Goal: Information Seeking & Learning: Check status

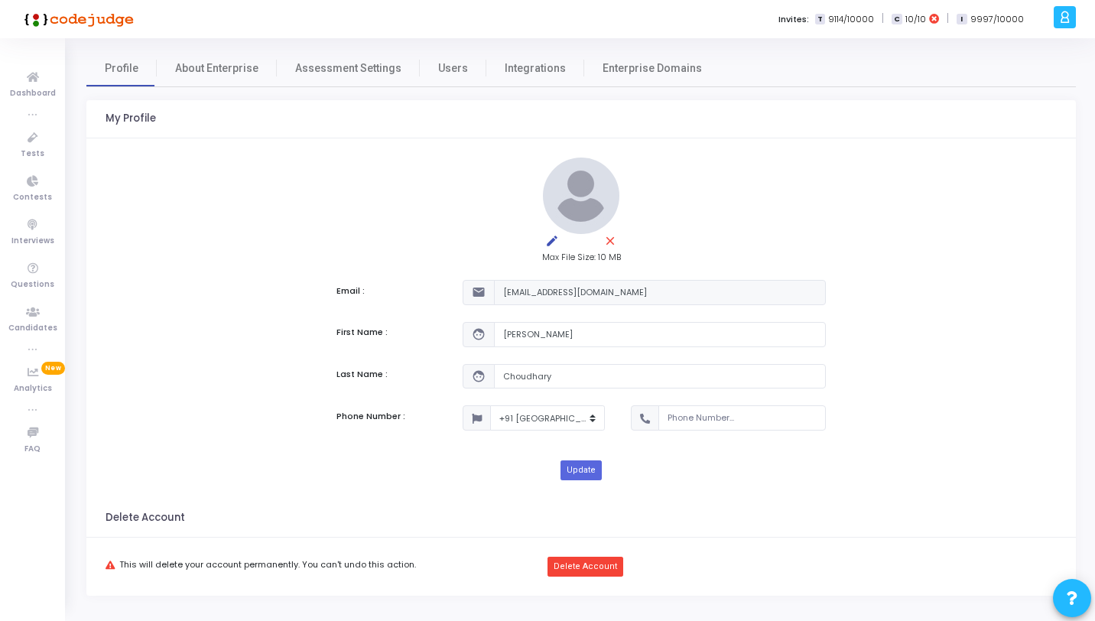
select select "91"
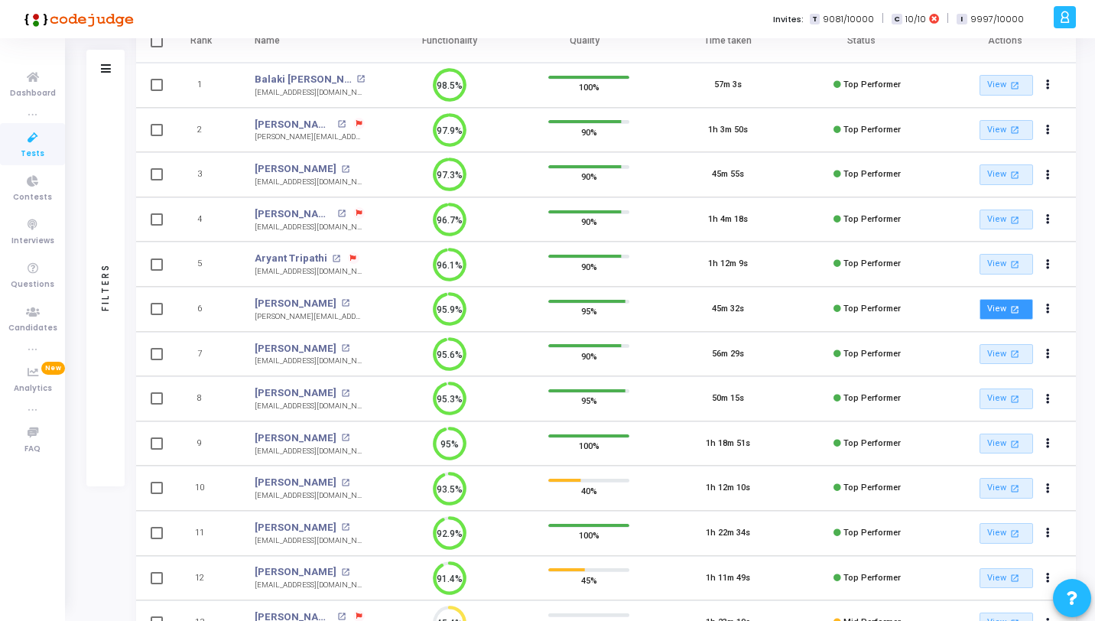
click at [1005, 310] on link "View open_in_new" at bounding box center [1006, 309] width 54 height 21
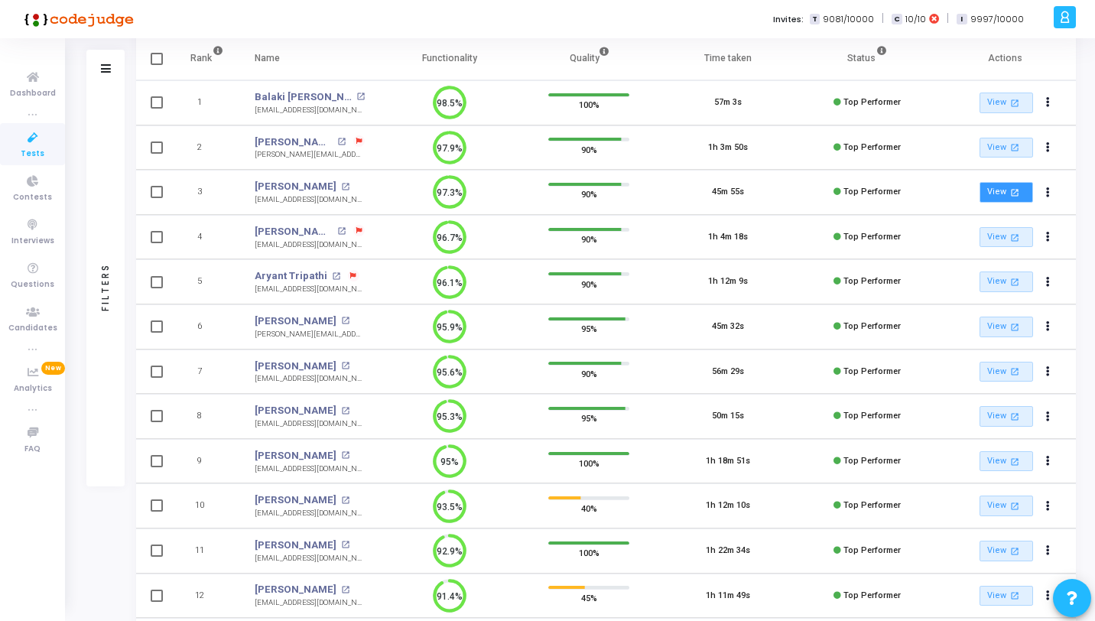
click at [1008, 190] on mat-icon "open_in_new" at bounding box center [1014, 192] width 13 height 13
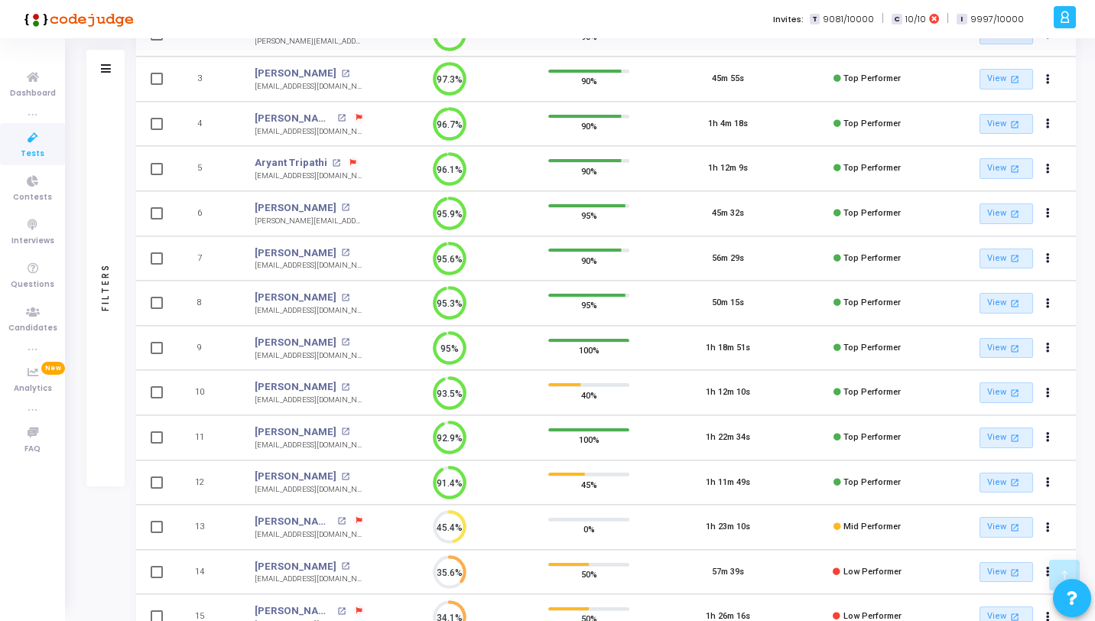
scroll to position [359, 0]
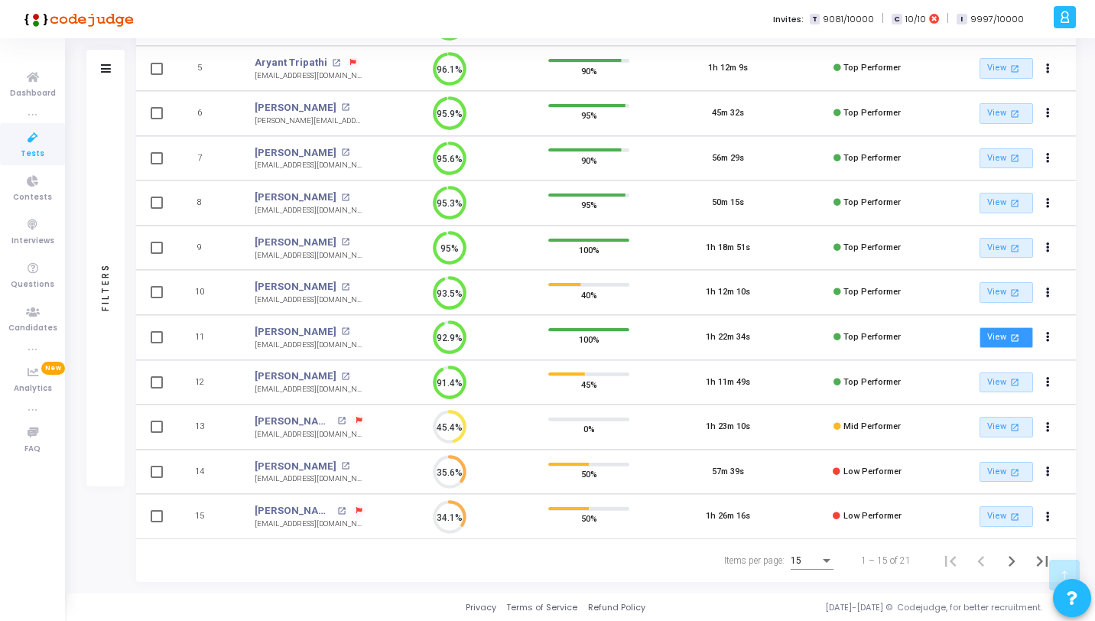
click at [998, 343] on link "View open_in_new" at bounding box center [1006, 337] width 54 height 21
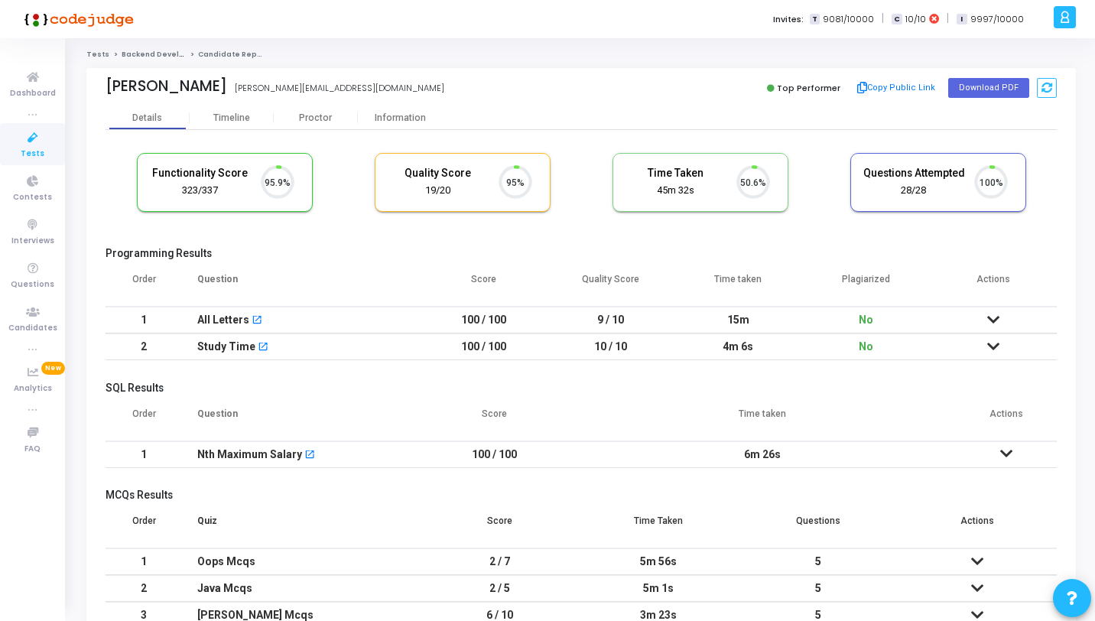
scroll to position [32, 39]
click at [397, 122] on div "Information" at bounding box center [400, 117] width 84 height 11
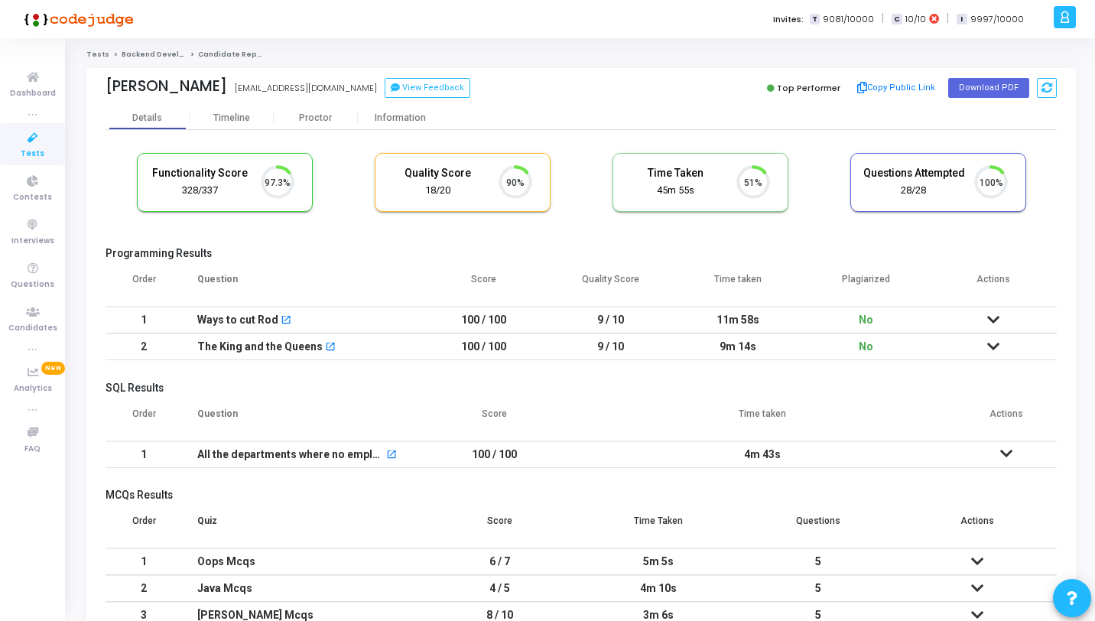
scroll to position [32, 39]
click at [385, 93] on button "View Feedback" at bounding box center [428, 88] width 86 height 20
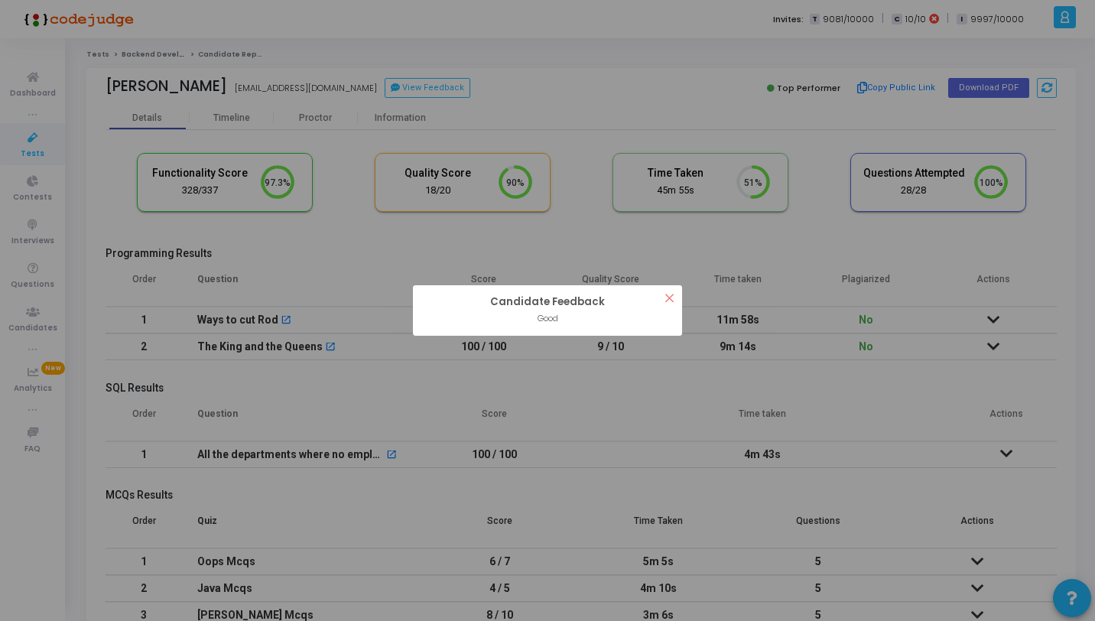
click at [393, 115] on div "? ! i Candidate Feedback × Good OK Cancel" at bounding box center [547, 310] width 1095 height 621
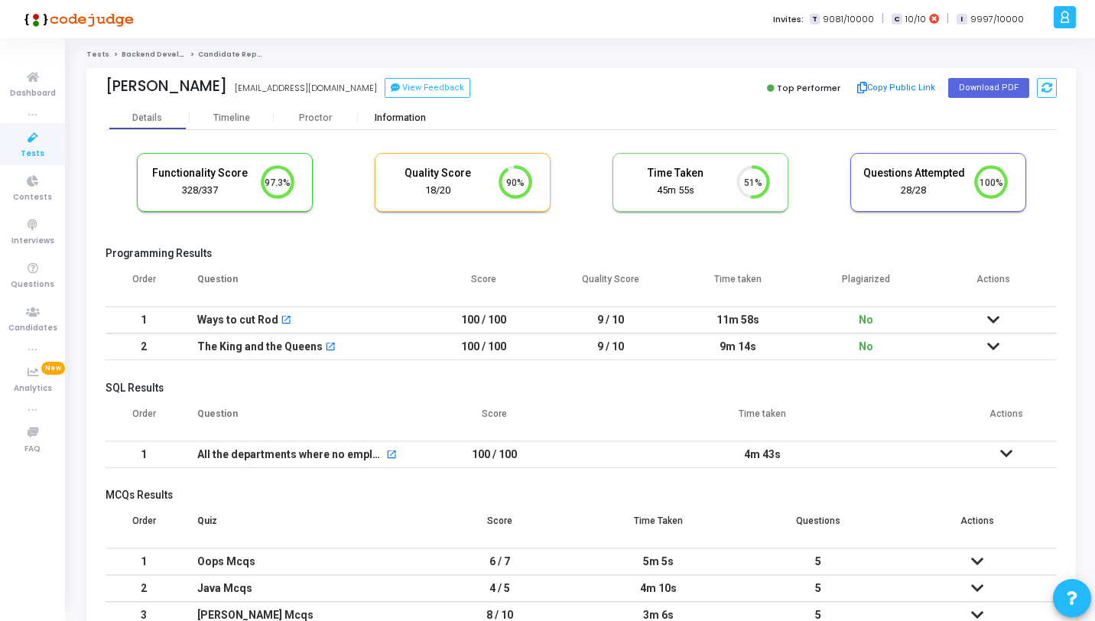
click at [393, 115] on div "Information" at bounding box center [400, 117] width 84 height 11
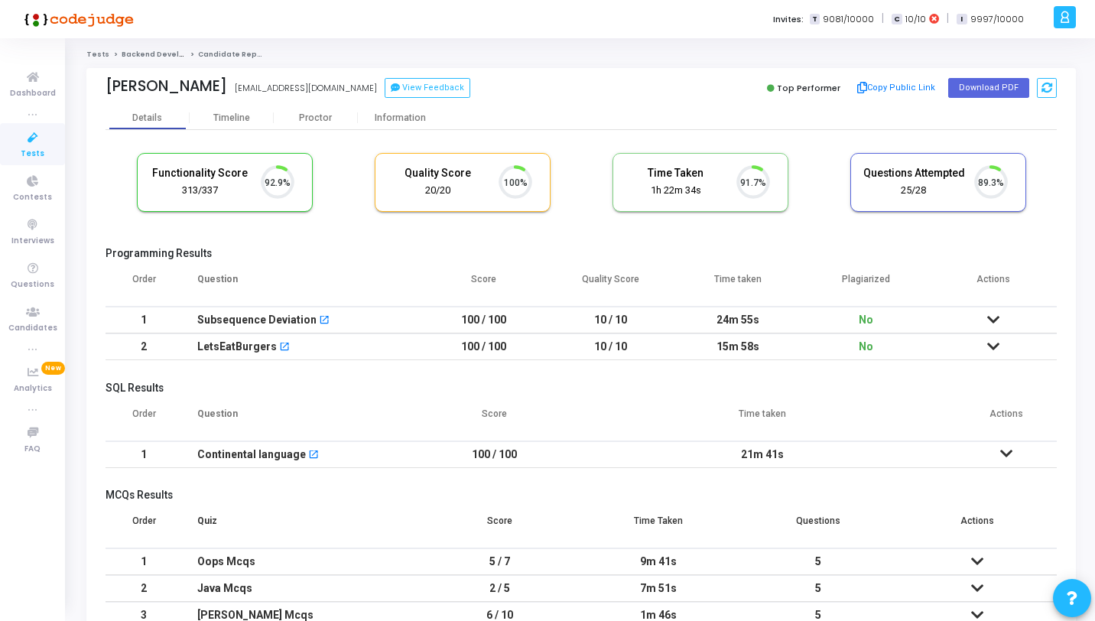
scroll to position [32, 39]
click at [416, 99] on div "[PERSON_NAME] Sahu [EMAIL_ADDRESS][DOMAIN_NAME] View Feedback Top Performer Cop…" at bounding box center [581, 87] width 951 height 38
click at [420, 94] on button "View Feedback" at bounding box center [428, 88] width 86 height 20
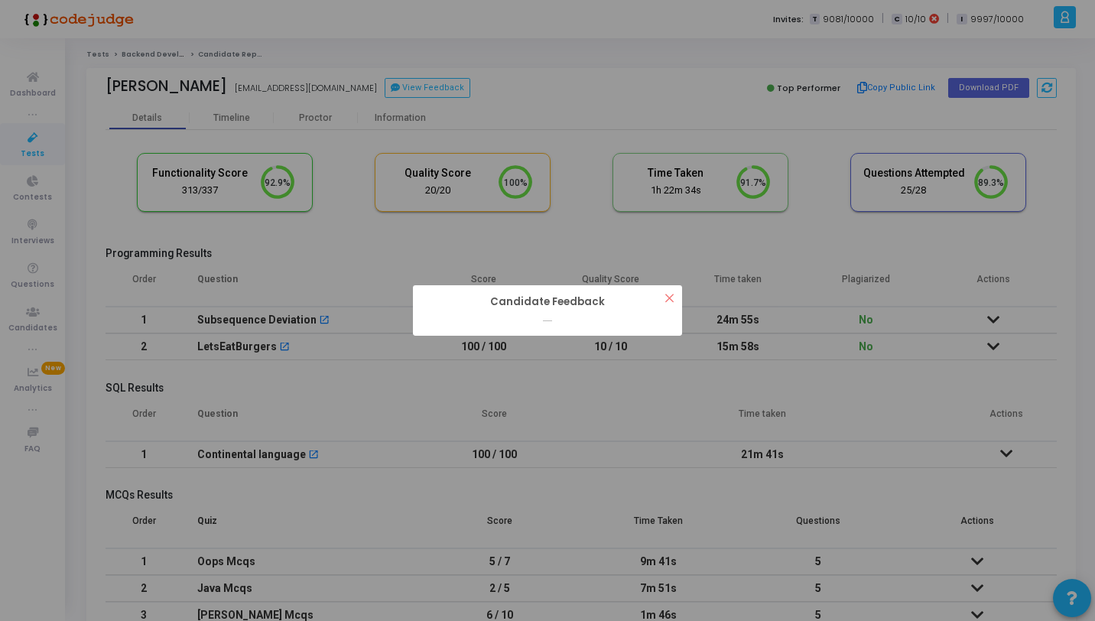
click at [410, 115] on div "? ! i Candidate Feedback × ...... OK Cancel" at bounding box center [547, 310] width 1095 height 621
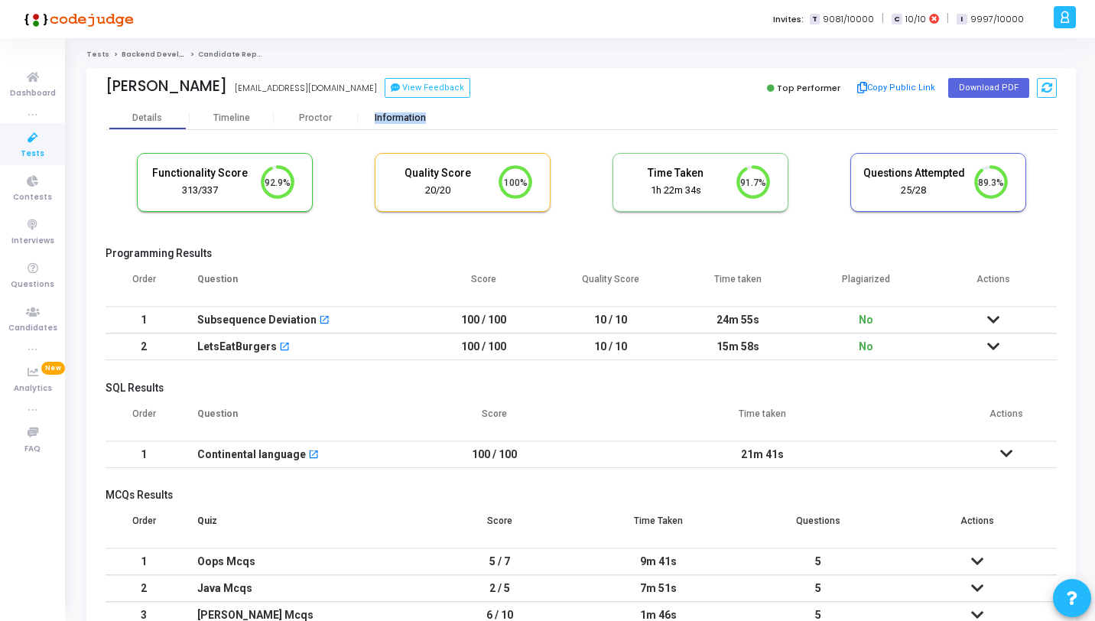
click at [410, 115] on div "Information" at bounding box center [400, 117] width 84 height 11
